Goal: Obtain resource: Download file/media

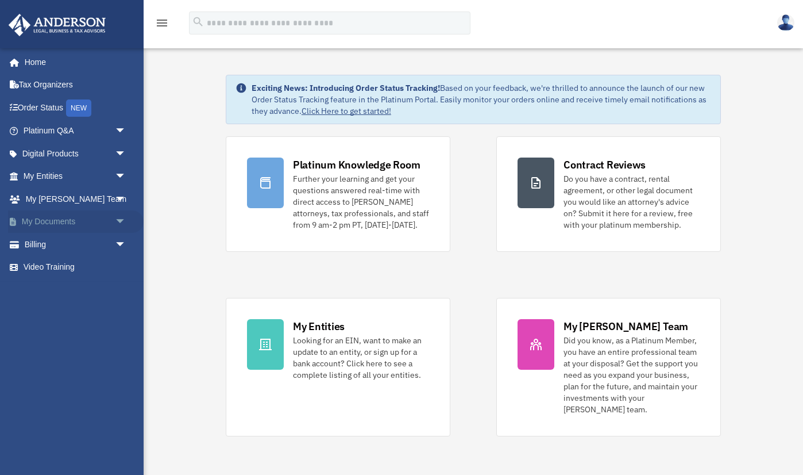
click at [56, 219] on link "My Documents arrow_drop_down" at bounding box center [76, 221] width 136 height 23
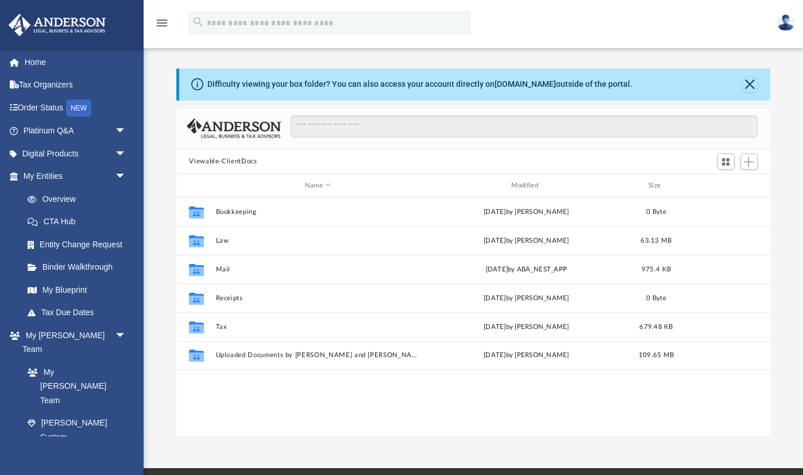
scroll to position [261, 594]
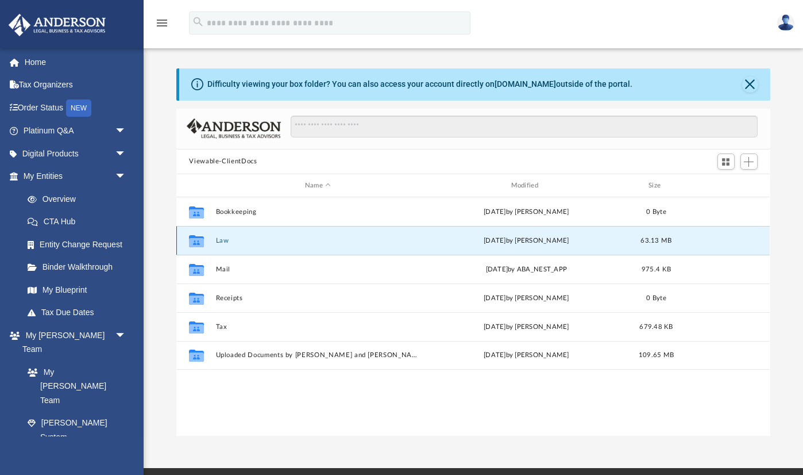
click at [224, 240] on button "Law" at bounding box center [318, 240] width 204 height 7
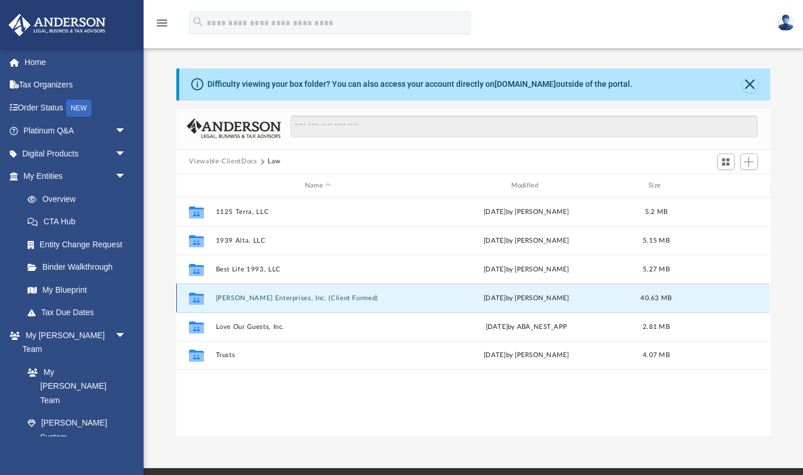
click at [248, 298] on button "Cardea Enterprises, Inc. (Client Formed)" at bounding box center [318, 297] width 204 height 7
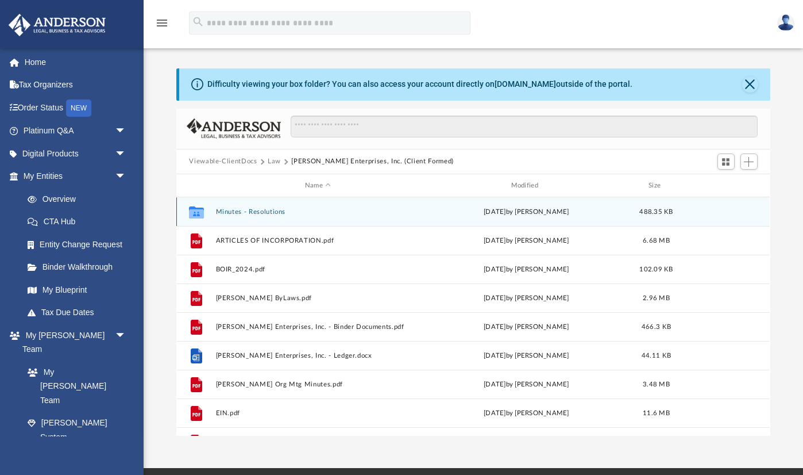
click at [261, 212] on button "Minutes - Resolutions" at bounding box center [318, 211] width 204 height 7
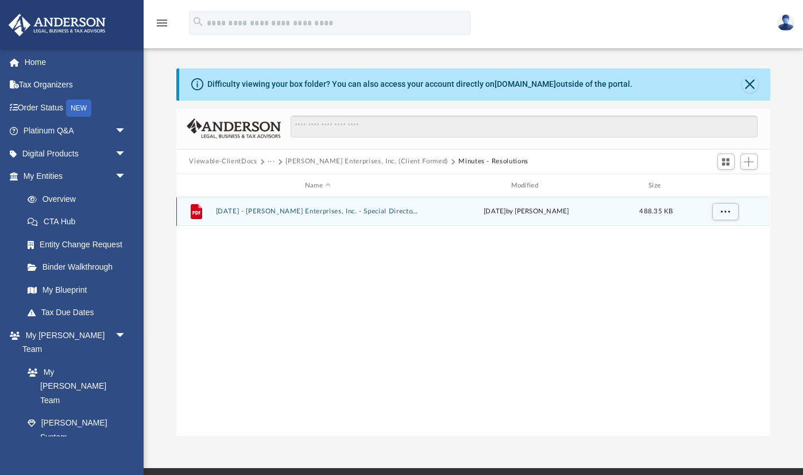
click at [329, 211] on button "2025.08.12 - Cardea Enterprises, Inc. - Special Directors Meeting.pdf" at bounding box center [318, 211] width 204 height 7
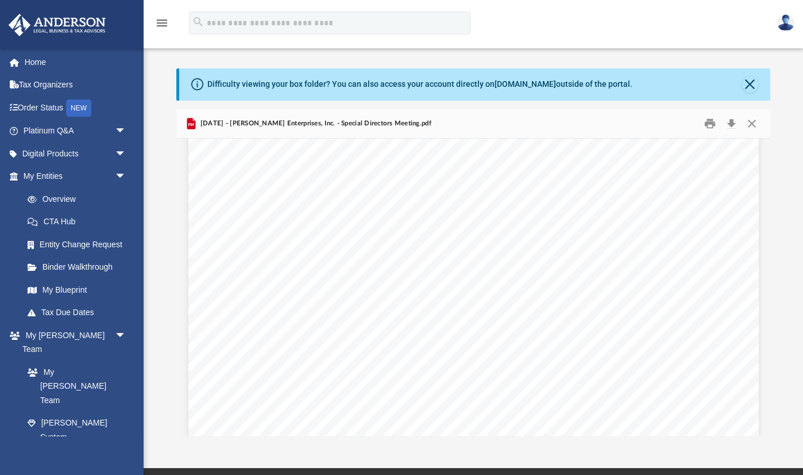
scroll to position [0, 0]
click at [734, 123] on button "Download" at bounding box center [732, 123] width 21 height 18
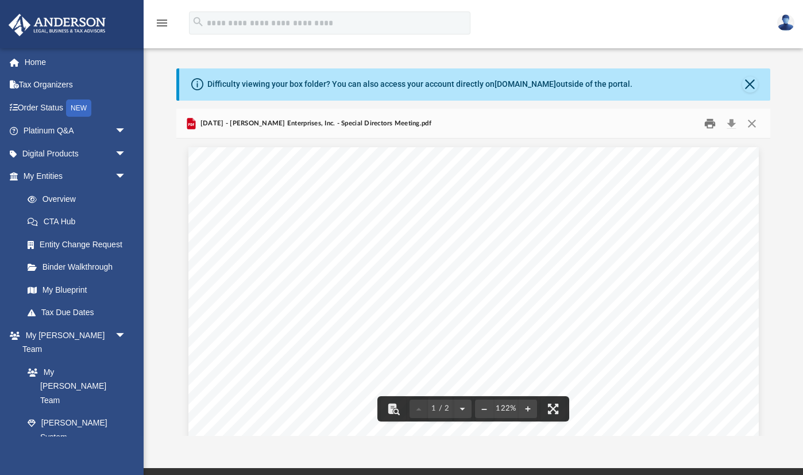
click at [707, 124] on button "Print" at bounding box center [710, 123] width 23 height 18
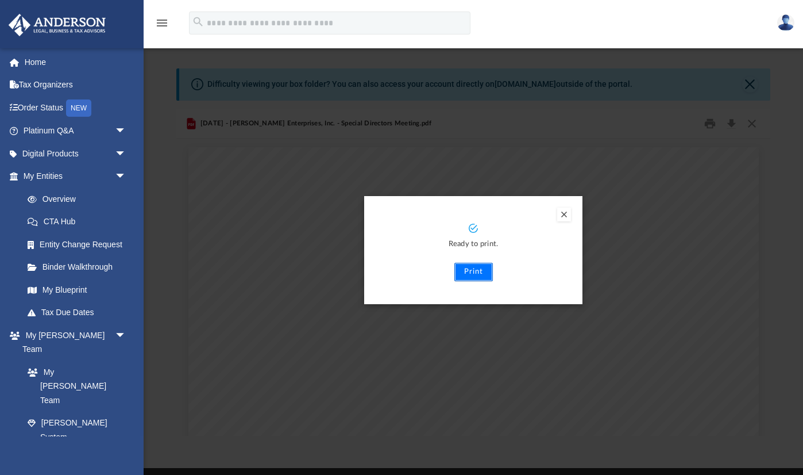
click at [475, 273] on button "Print" at bounding box center [474, 272] width 39 height 18
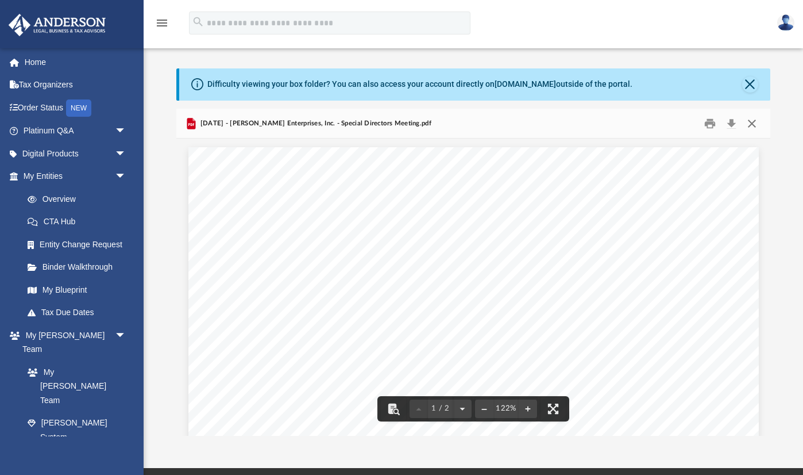
click at [750, 125] on button "Close" at bounding box center [752, 123] width 21 height 18
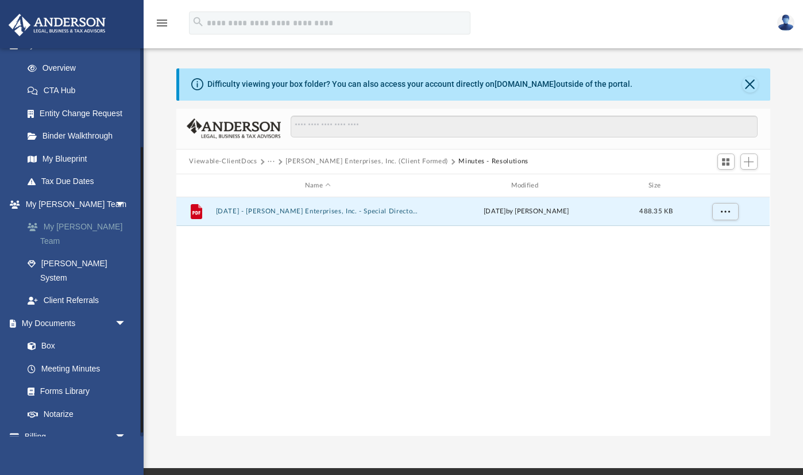
scroll to position [140, 0]
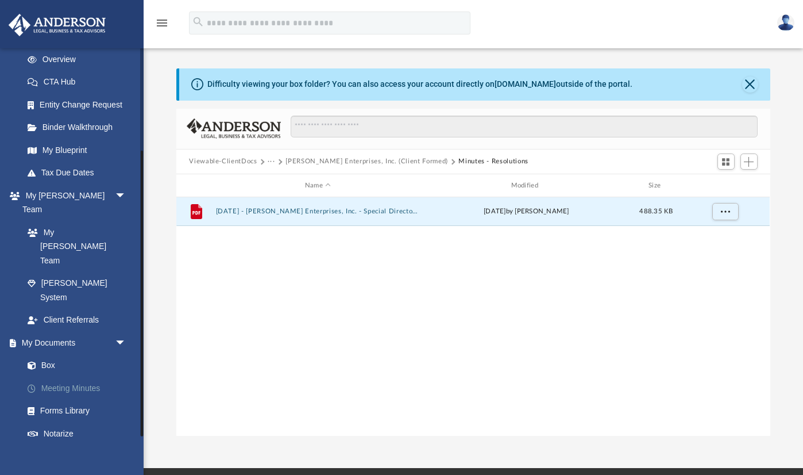
click at [61, 376] on link "Meeting Minutes" at bounding box center [80, 387] width 128 height 23
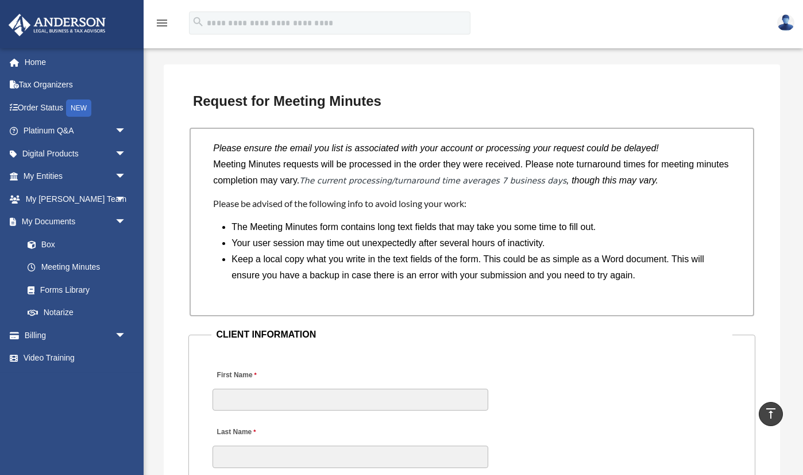
scroll to position [899, 0]
